Goal: Check status: Check status

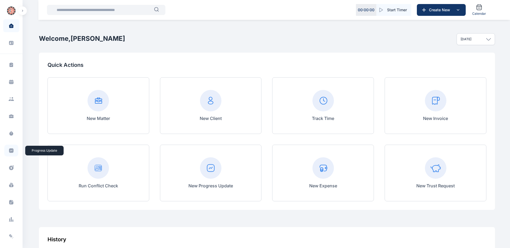
click at [12, 152] on icon at bounding box center [11, 151] width 5 height 5
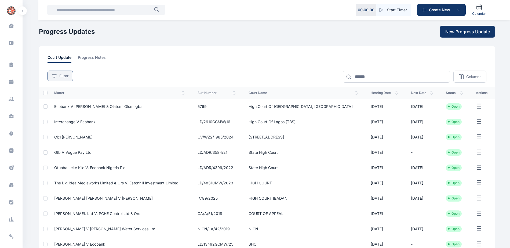
click at [54, 76] on icon at bounding box center [54, 76] width 4 height 3
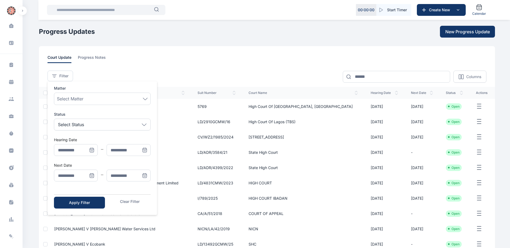
click at [92, 177] on icon "Menu" at bounding box center [91, 175] width 5 height 5
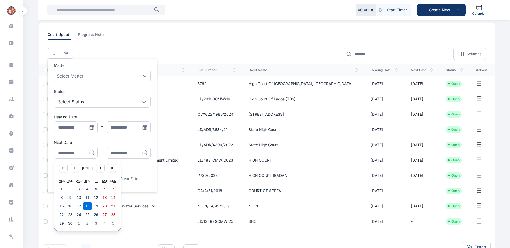
scroll to position [54, 0]
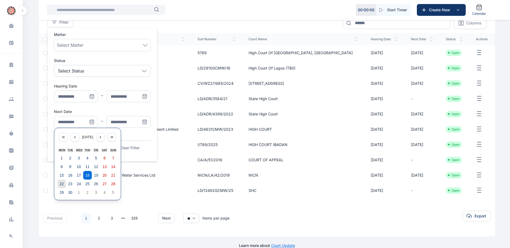
click at [62, 184] on abbr "22" at bounding box center [62, 184] width 4 height 4
type input "**********"
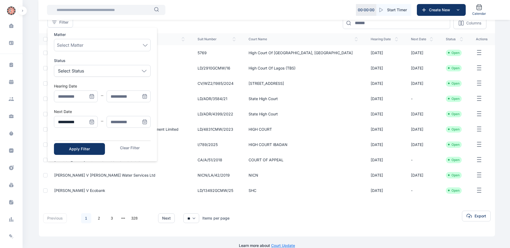
click at [146, 122] on icon "Menu" at bounding box center [144, 121] width 5 height 5
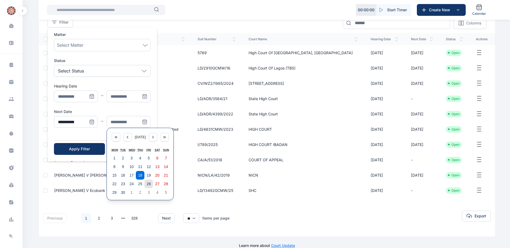
click at [149, 186] on abbr "26" at bounding box center [149, 184] width 4 height 4
type input "**********"
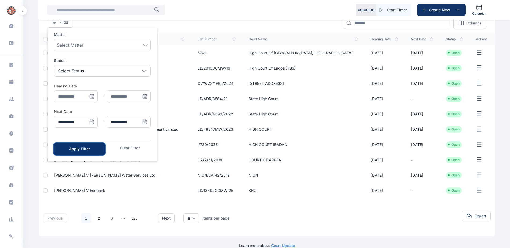
click at [85, 150] on div "Apply Filter" at bounding box center [80, 148] width 34 height 5
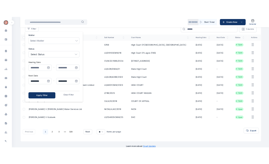
scroll to position [0, 0]
